Goal: Check status: Check status

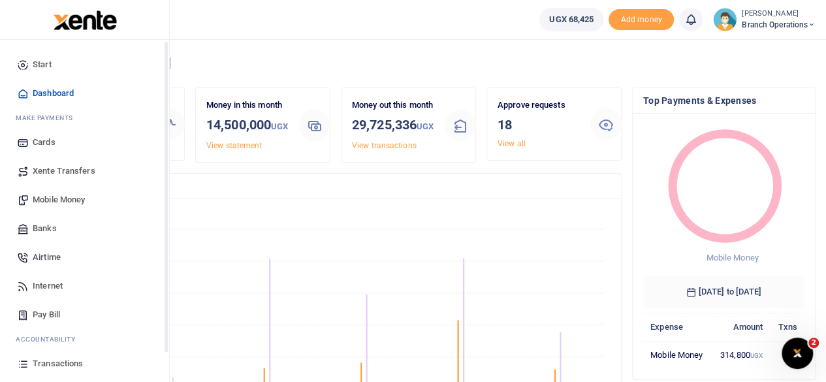
scroll to position [84, 0]
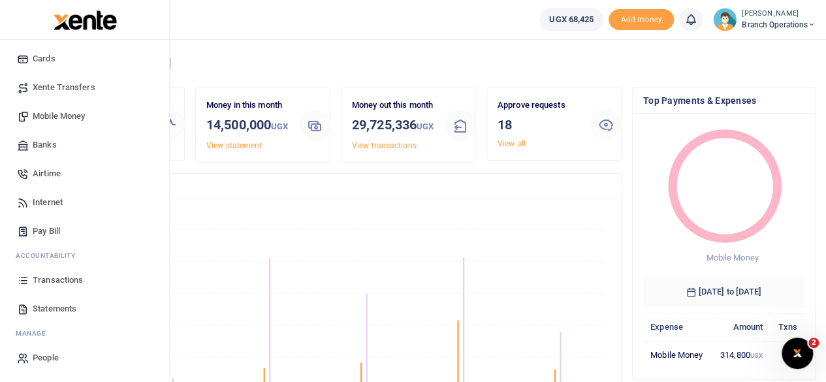
click at [56, 281] on span "Transactions" at bounding box center [58, 279] width 50 height 13
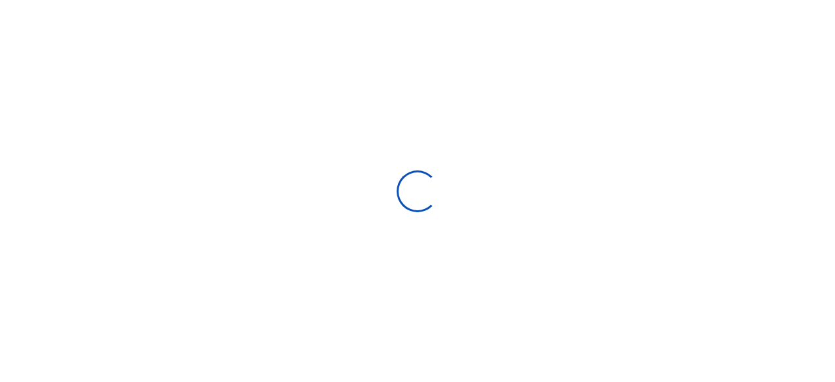
select select
type input "[DATE] - [DATE]"
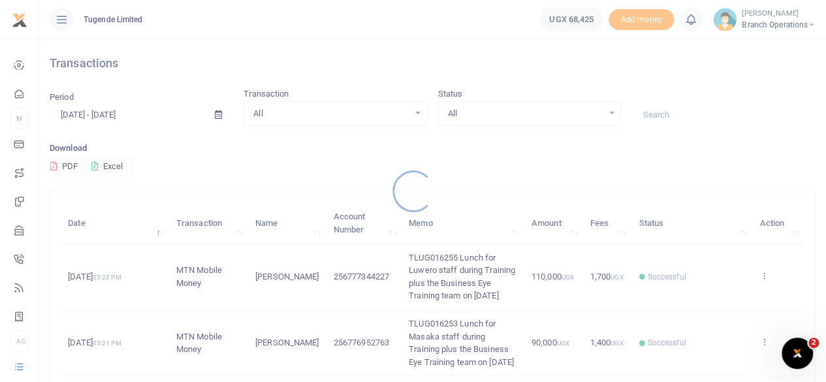
click at [670, 117] on div at bounding box center [413, 191] width 826 height 382
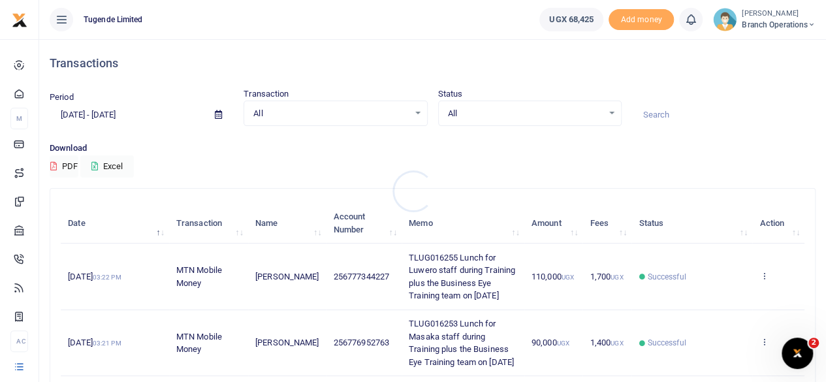
click at [670, 117] on div at bounding box center [413, 191] width 826 height 382
click at [670, 117] on input at bounding box center [723, 115] width 183 height 22
paste input "TLUG-016128"
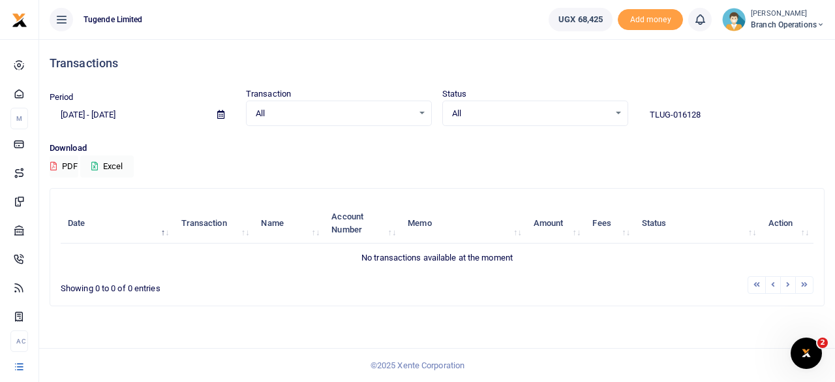
click at [674, 117] on input "TLUG-016128" at bounding box center [732, 115] width 186 height 22
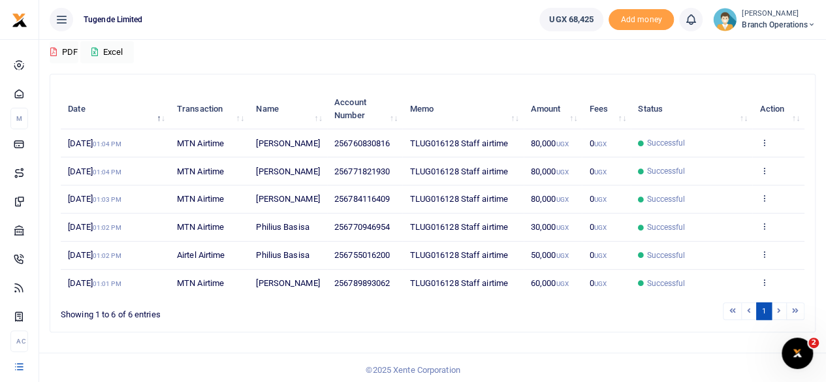
scroll to position [113, 0]
type input "TLUG016128"
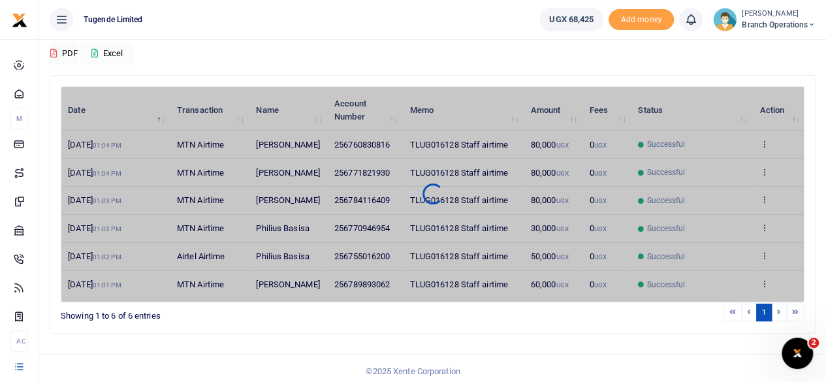
click at [763, 148] on div "Date Transaction Name Account Number Memo Amount Fees Status Action [DATE] 01:0…" at bounding box center [432, 194] width 743 height 216
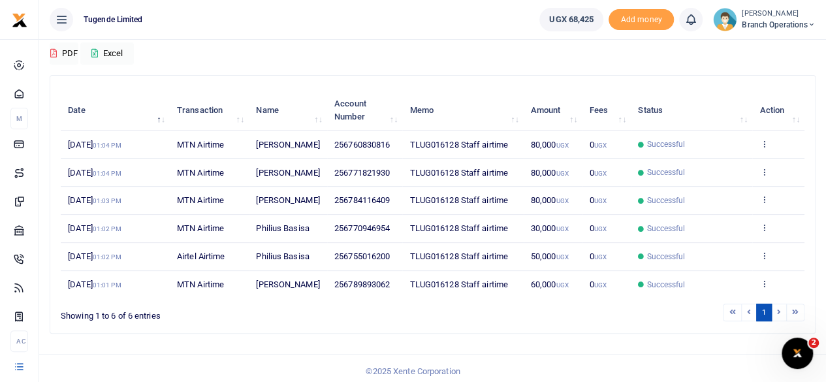
click at [763, 148] on icon at bounding box center [763, 143] width 8 height 9
click at [689, 170] on link "View details" at bounding box center [715, 172] width 103 height 18
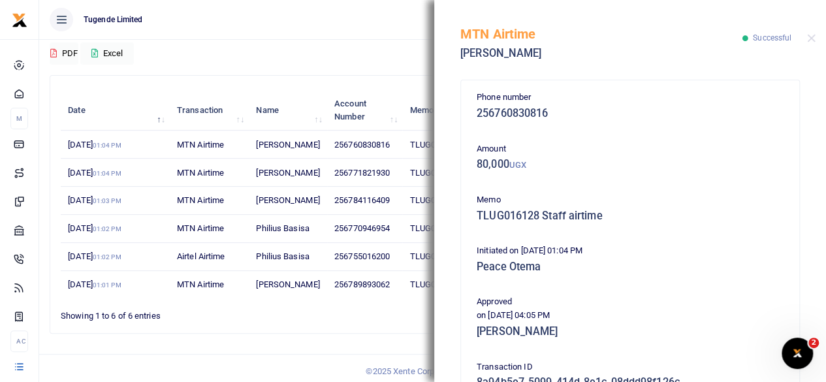
scroll to position [209, 0]
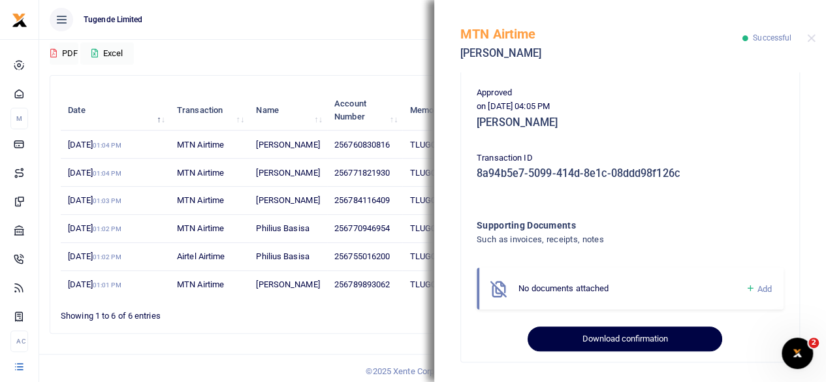
click at [615, 336] on button "Download confirmation" at bounding box center [624, 338] width 194 height 25
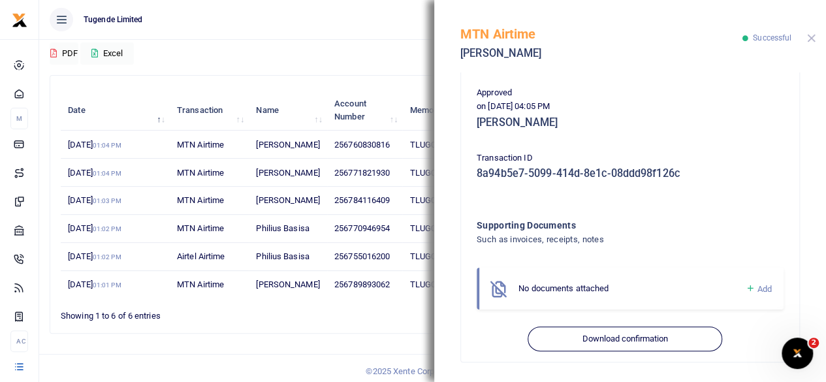
click at [809, 40] on button "Close" at bounding box center [811, 38] width 8 height 8
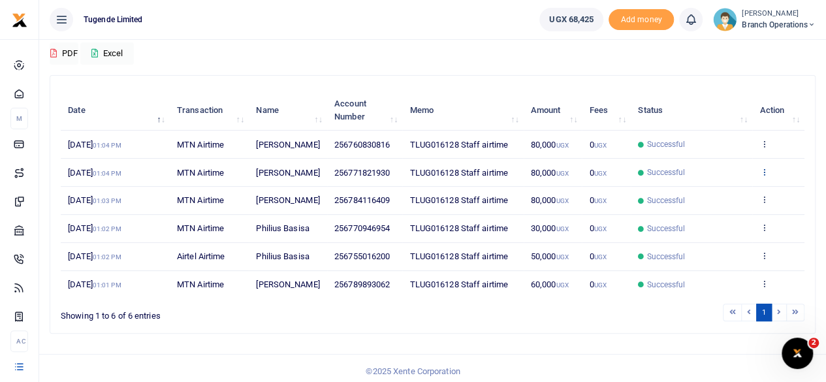
click at [764, 176] on icon at bounding box center [763, 171] width 8 height 9
click at [702, 211] on link "View details" at bounding box center [715, 213] width 103 height 18
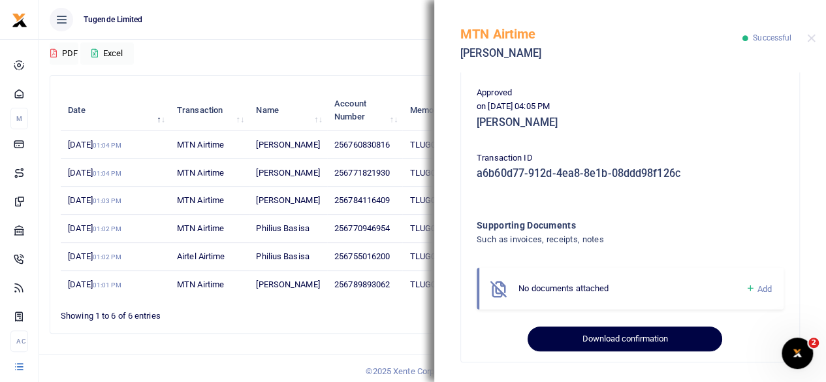
click at [593, 339] on button "Download confirmation" at bounding box center [624, 338] width 194 height 25
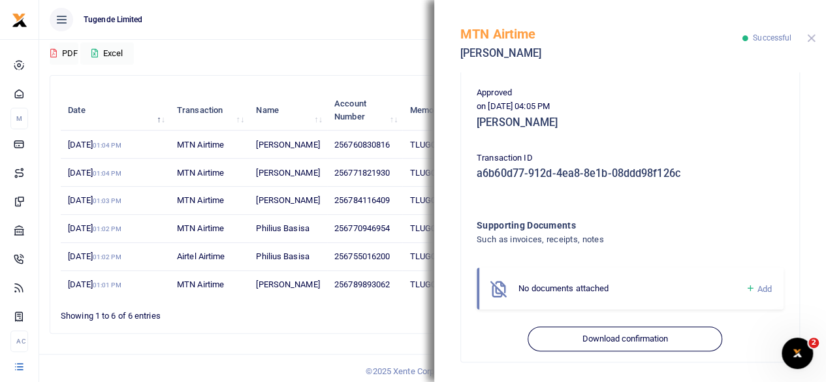
click at [811, 39] on button "Close" at bounding box center [811, 38] width 8 height 8
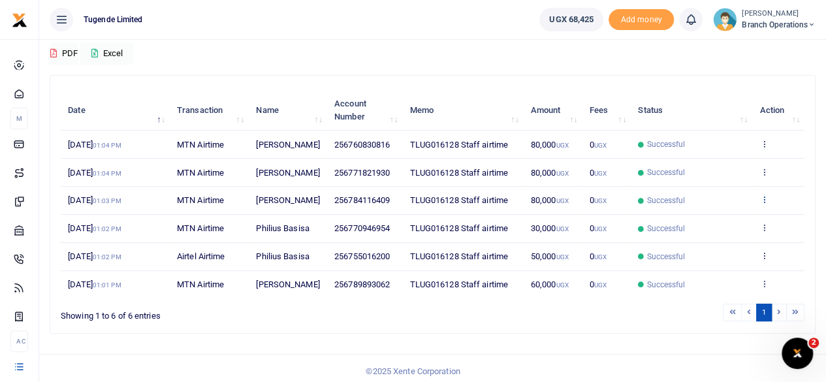
click at [765, 204] on icon at bounding box center [763, 198] width 8 height 9
click at [705, 256] on link "View details" at bounding box center [715, 253] width 103 height 18
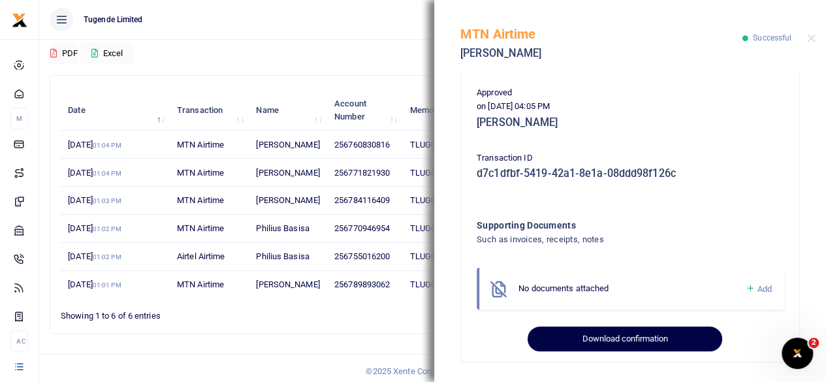
click at [590, 333] on button "Download confirmation" at bounding box center [624, 338] width 194 height 25
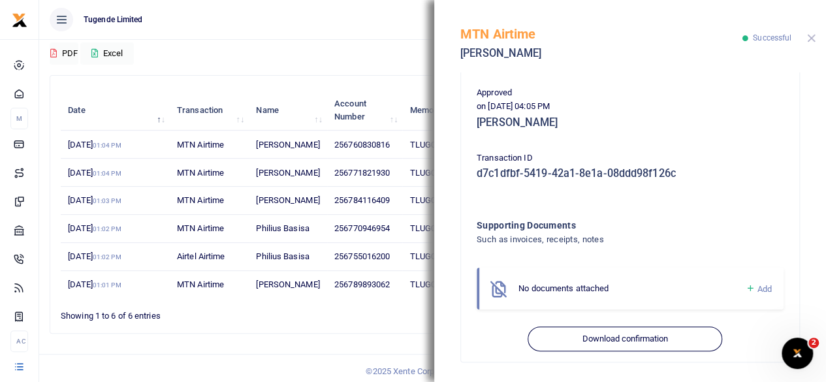
click at [812, 39] on button "Close" at bounding box center [811, 38] width 8 height 8
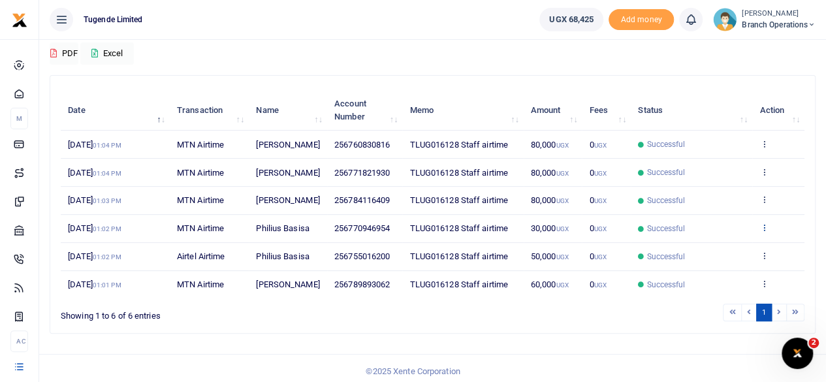
click at [765, 232] on icon at bounding box center [763, 227] width 8 height 9
click at [705, 289] on link "View details" at bounding box center [715, 287] width 103 height 18
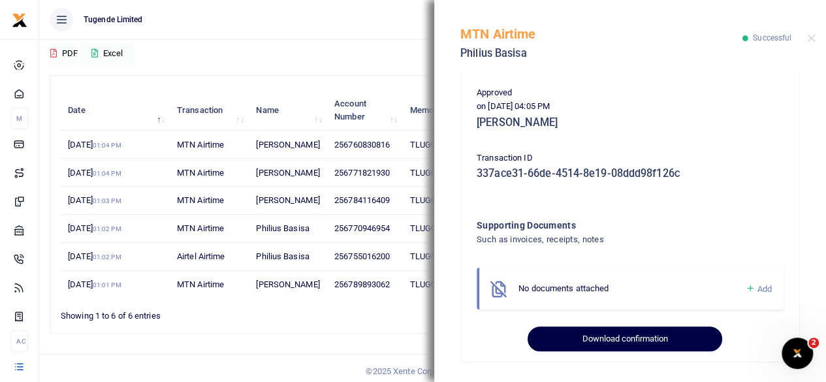
click at [615, 332] on button "Download confirmation" at bounding box center [624, 338] width 194 height 25
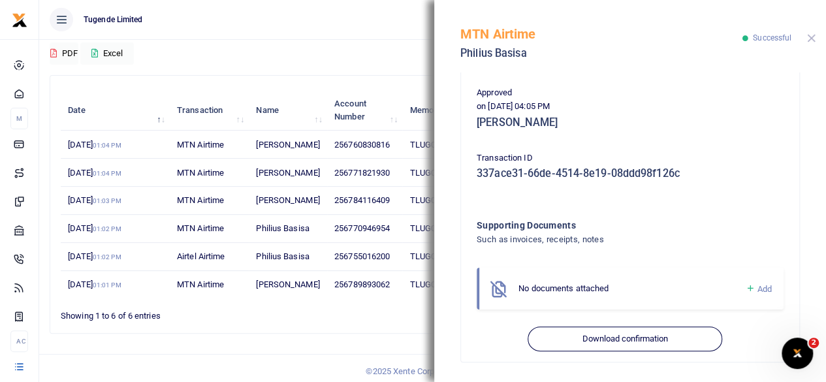
click at [811, 37] on button "Close" at bounding box center [811, 38] width 8 height 8
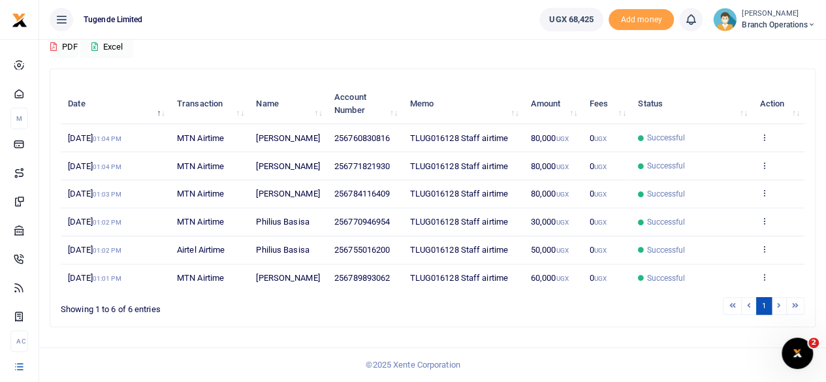
scroll to position [165, 0]
click at [763, 216] on icon at bounding box center [763, 220] width 8 height 9
click at [715, 271] on link "View details" at bounding box center [715, 280] width 103 height 18
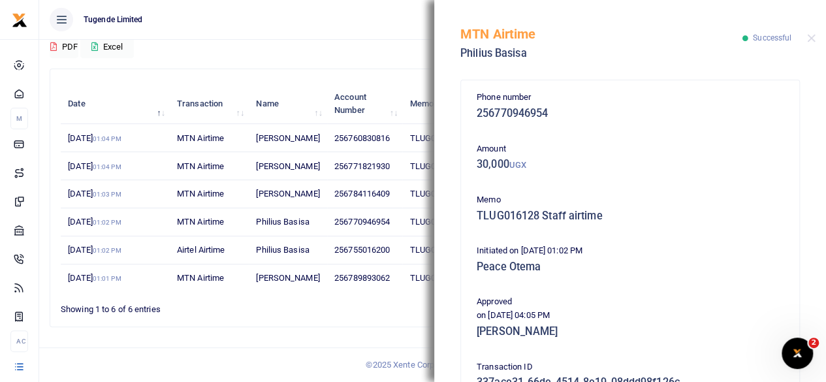
scroll to position [209, 0]
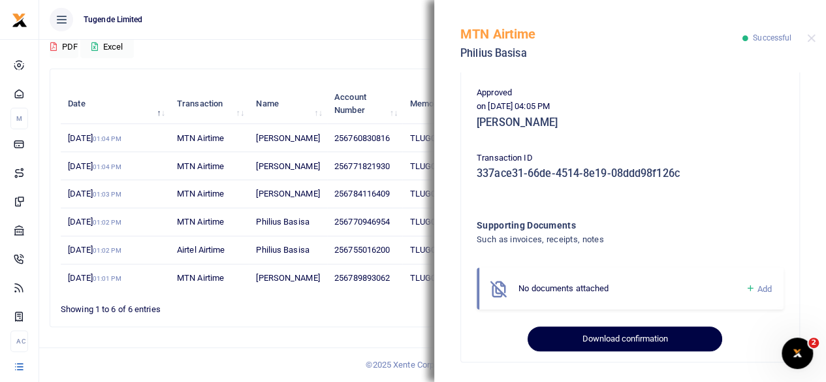
click at [591, 333] on button "Download confirmation" at bounding box center [624, 338] width 194 height 25
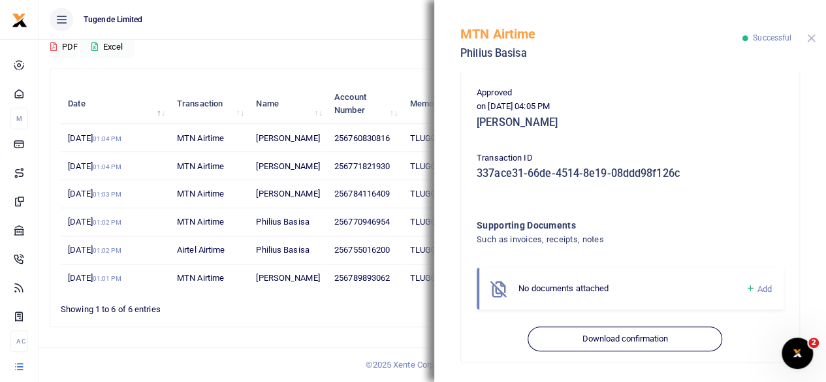
click at [812, 36] on button "Close" at bounding box center [811, 38] width 8 height 8
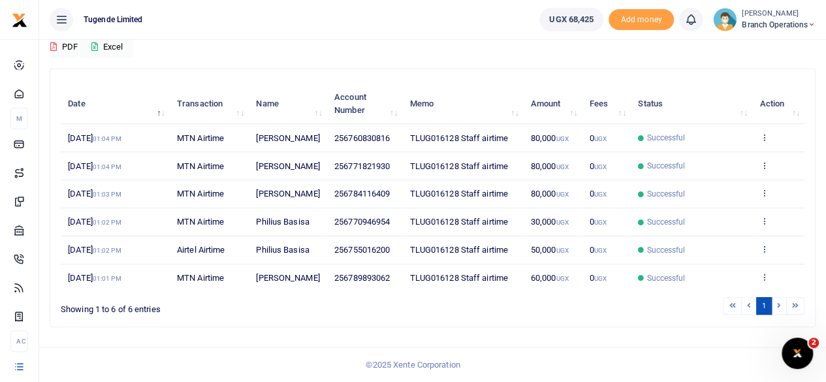
click at [762, 244] on icon at bounding box center [763, 248] width 8 height 9
click at [705, 299] on link "View details" at bounding box center [715, 308] width 103 height 18
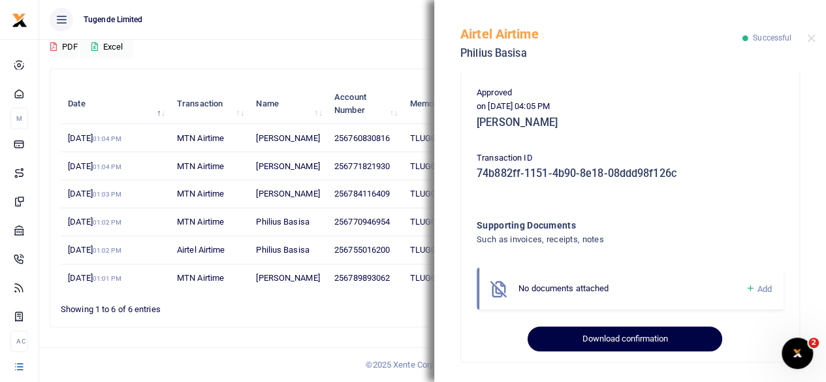
click at [596, 339] on button "Download confirmation" at bounding box center [624, 338] width 194 height 25
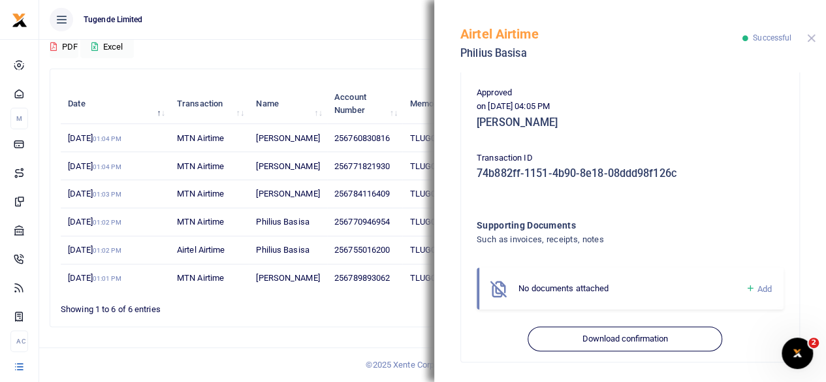
click at [811, 36] on button "Close" at bounding box center [811, 38] width 8 height 8
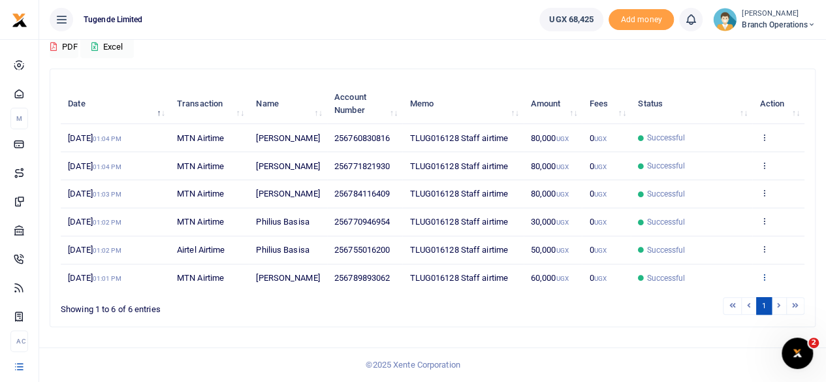
click at [766, 272] on icon at bounding box center [763, 276] width 8 height 9
click at [690, 218] on link "View details" at bounding box center [715, 221] width 103 height 18
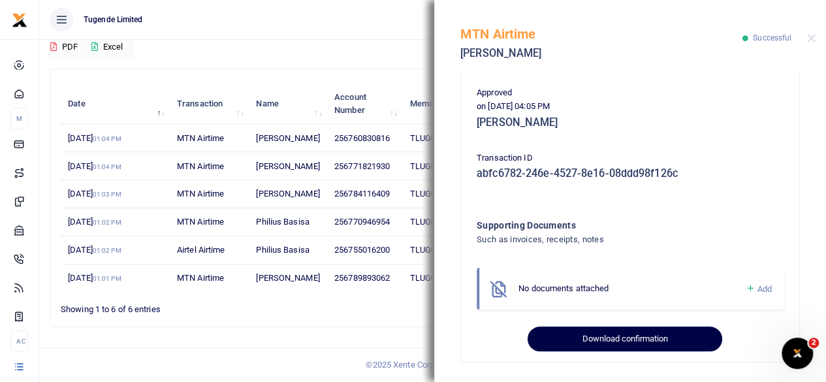
click at [594, 332] on button "Download confirmation" at bounding box center [624, 338] width 194 height 25
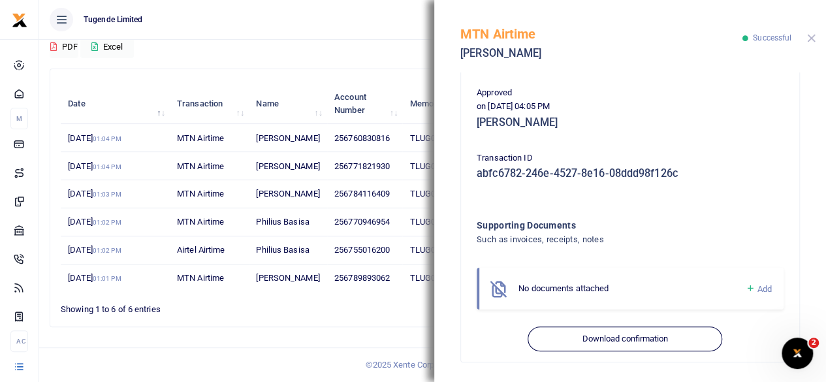
click at [809, 39] on button "Close" at bounding box center [811, 38] width 8 height 8
